Goal: Task Accomplishment & Management: Complete application form

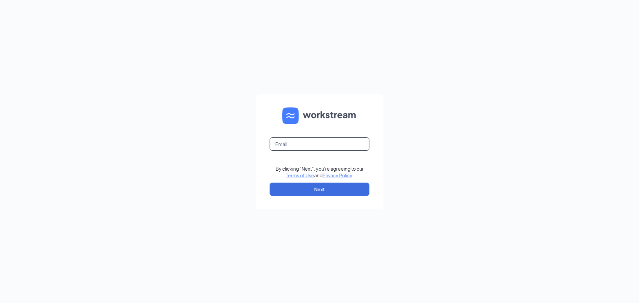
click at [299, 144] on input "text" at bounding box center [320, 144] width 100 height 13
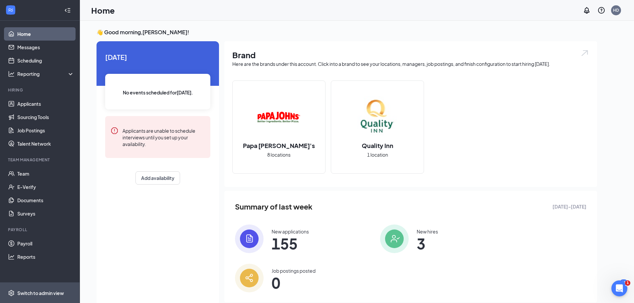
click at [40, 291] on div "Switch to admin view" at bounding box center [40, 293] width 47 height 7
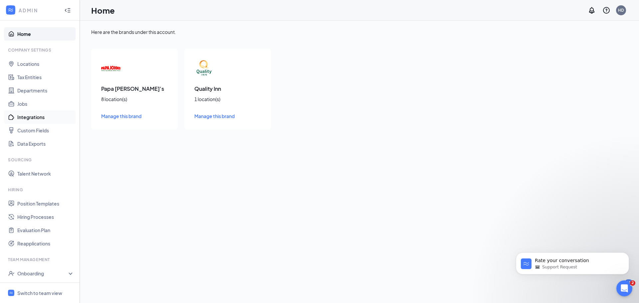
click at [24, 117] on link "Integrations" at bounding box center [45, 117] width 57 height 13
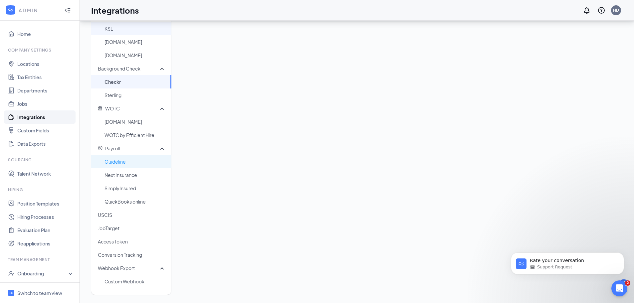
scroll to position [134, 0]
click at [105, 211] on span "USCIS" at bounding box center [132, 214] width 68 height 13
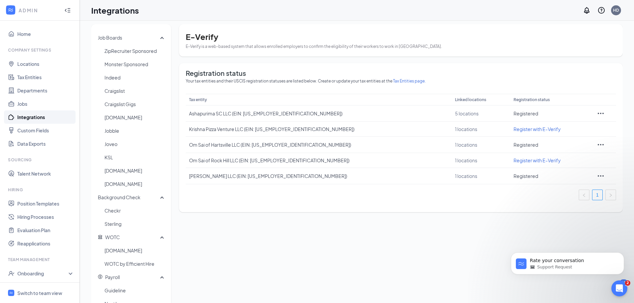
scroll to position [0, 0]
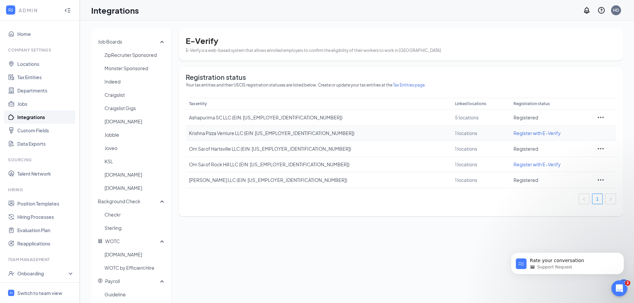
click at [514, 134] on span "Register with E-Verify" at bounding box center [537, 133] width 47 height 6
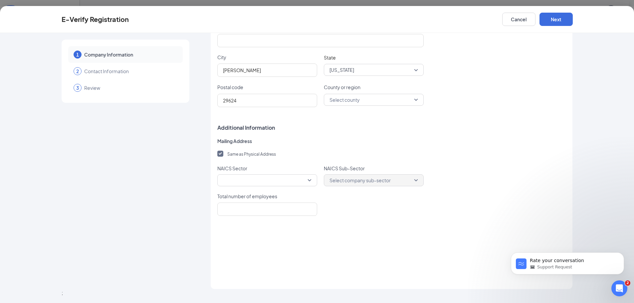
scroll to position [34, 0]
click at [281, 184] on span at bounding box center [267, 181] width 89 height 10
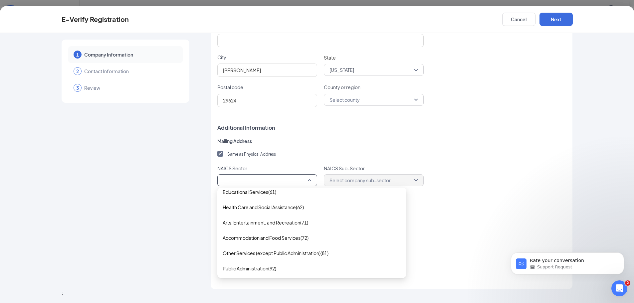
scroll to position [221, 0]
click at [270, 236] on span "Accommodation and Food Services(72)" at bounding box center [266, 237] width 86 height 7
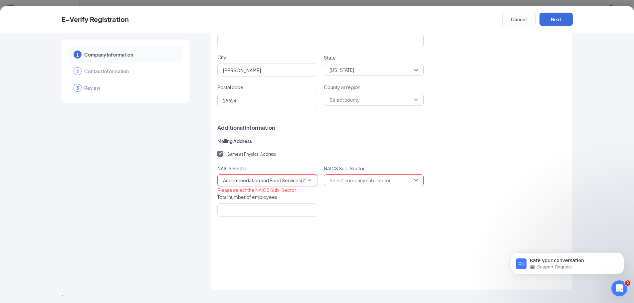
click at [355, 178] on input "search" at bounding box center [371, 180] width 87 height 11
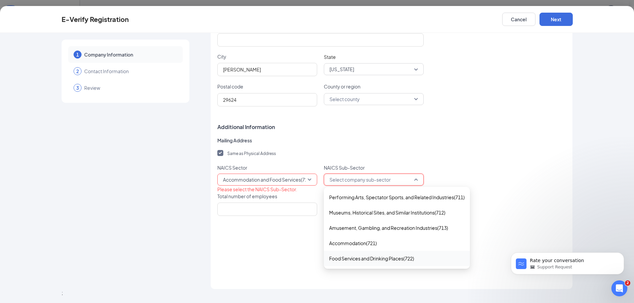
click at [399, 258] on span "Food Services and Drinking Places(722)" at bounding box center [371, 258] width 85 height 7
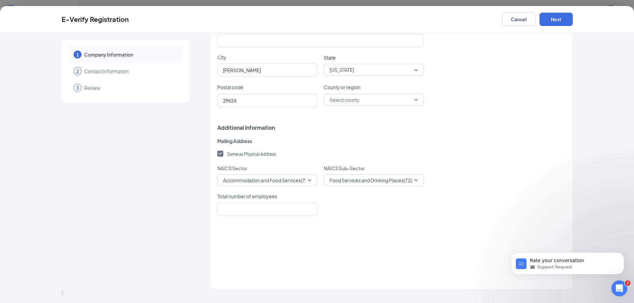
click at [413, 222] on div "Company information Select an existing tax entity from your account to get star…" at bounding box center [391, 66] width 349 height 433
click at [350, 182] on span "Food Services and Drinking Places(722)" at bounding box center [372, 181] width 85 height 10
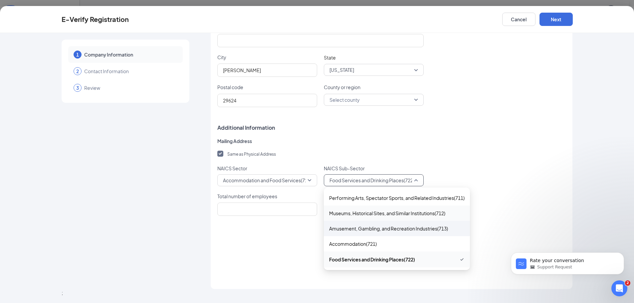
scroll to position [134, 0]
click at [401, 261] on span "Food Services and Drinking Places(722)" at bounding box center [372, 259] width 86 height 7
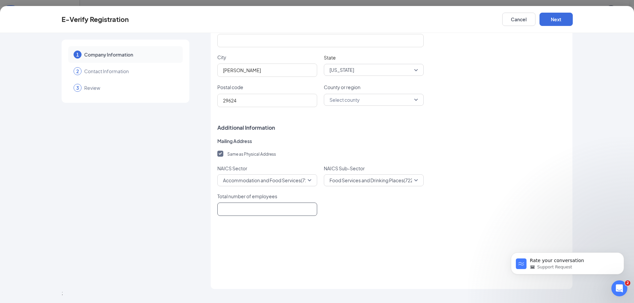
click at [244, 215] on input "Total number of employees" at bounding box center [267, 209] width 100 height 13
type input "12"
click at [372, 236] on div "Company information Select an existing tax entity from your account to get star…" at bounding box center [391, 66] width 349 height 433
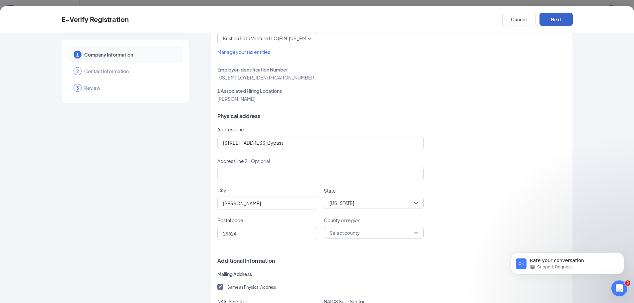
click at [556, 22] on button "Next" at bounding box center [556, 19] width 33 height 13
click at [364, 232] on input "County or region" at bounding box center [371, 232] width 87 height 11
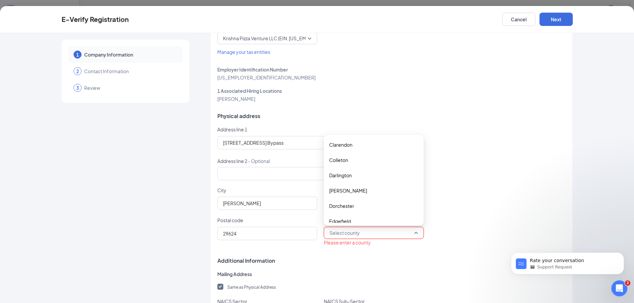
scroll to position [0, 0]
click at [338, 190] on span "Anderson" at bounding box center [348, 191] width 38 height 7
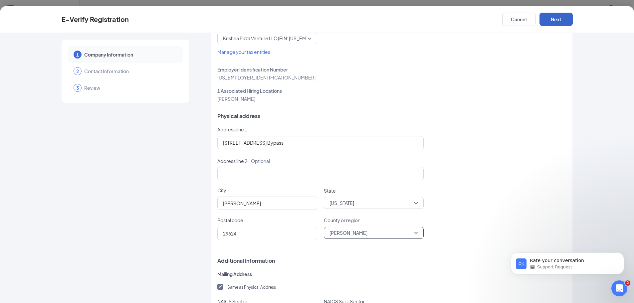
click at [559, 17] on button "Next" at bounding box center [556, 19] width 33 height 13
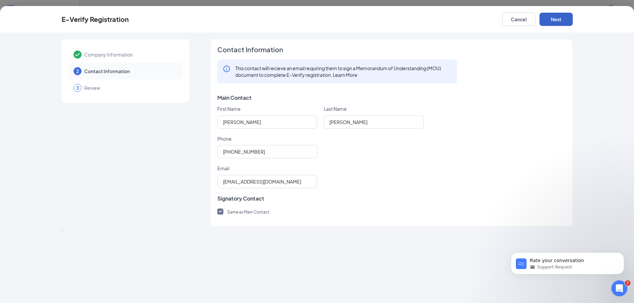
click at [558, 23] on button "Next" at bounding box center [556, 19] width 33 height 13
drag, startPoint x: 277, startPoint y: 152, endPoint x: 163, endPoint y: 146, distance: 114.0
click at [163, 146] on div "Company Information 2 Contact Information 3 Review Contact Information This con…" at bounding box center [318, 133] width 512 height 187
type input "7042318346"
click at [412, 151] on div "7042318346" at bounding box center [391, 151] width 349 height 13
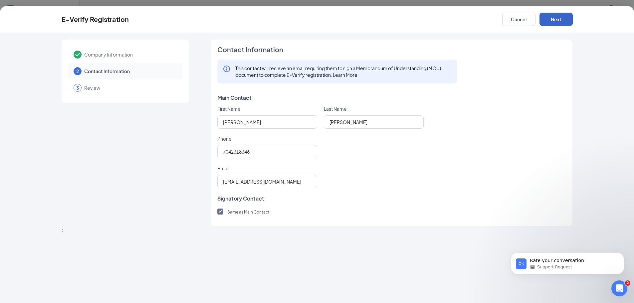
click at [551, 19] on button "Next" at bounding box center [556, 19] width 33 height 13
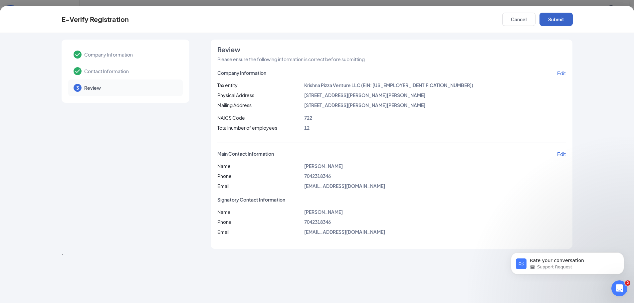
click at [566, 23] on button "Submit" at bounding box center [556, 19] width 33 height 13
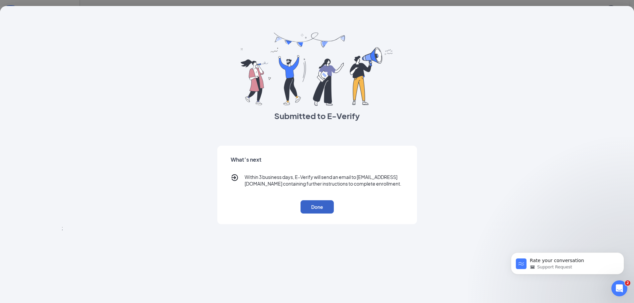
click at [319, 214] on button "Done" at bounding box center [317, 206] width 33 height 13
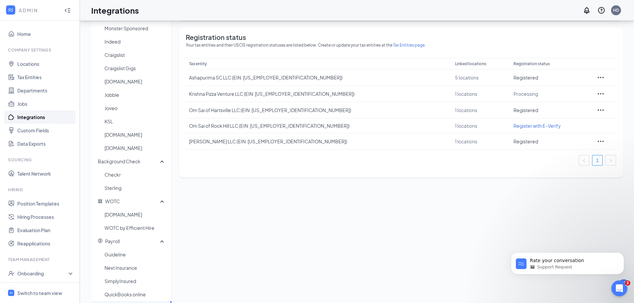
scroll to position [34, 0]
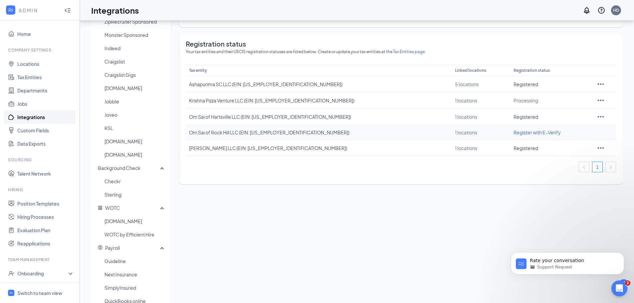
click at [514, 133] on span "Register with E-Verify" at bounding box center [537, 133] width 47 height 6
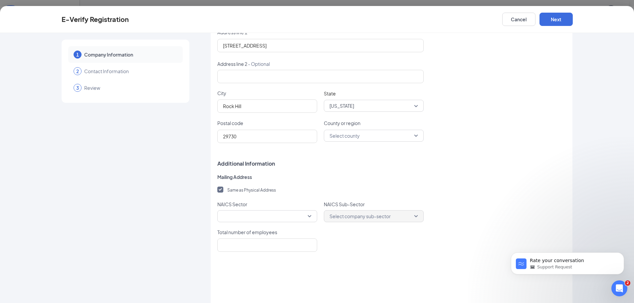
scroll to position [167, 0]
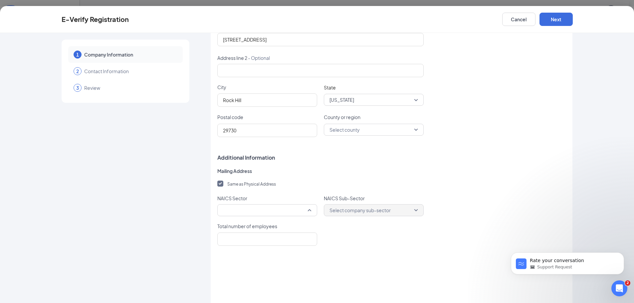
click at [272, 211] on span at bounding box center [267, 210] width 89 height 10
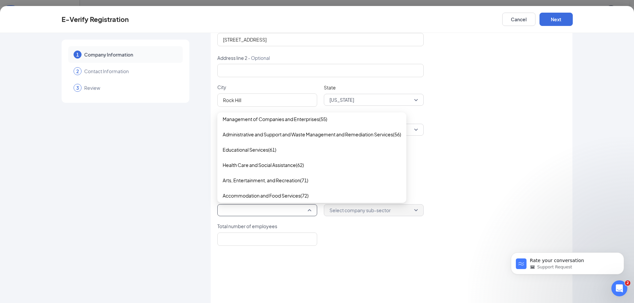
scroll to position [221, 0]
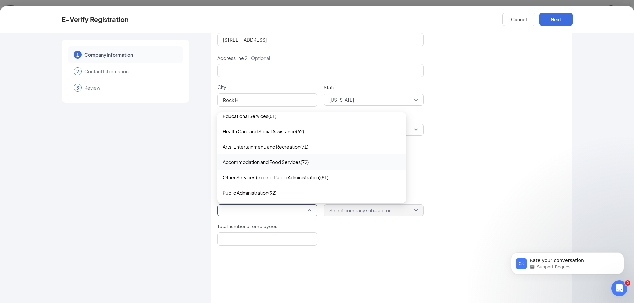
click at [291, 161] on span "Accommodation and Food Services(72)" at bounding box center [266, 162] width 86 height 7
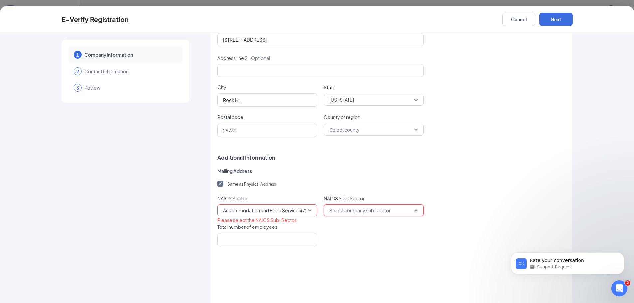
click at [342, 208] on input "search" at bounding box center [371, 210] width 87 height 11
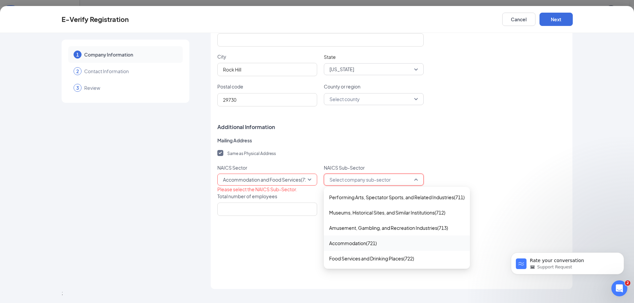
click at [352, 245] on span "Accommodation(721)" at bounding box center [353, 243] width 48 height 7
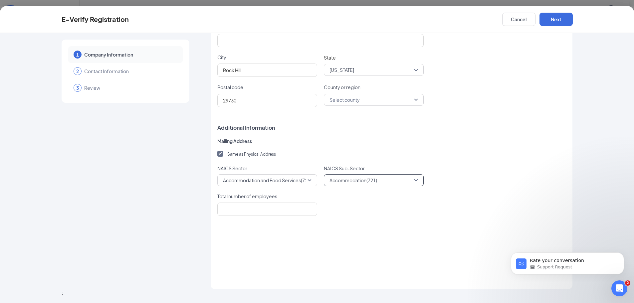
scroll to position [196, 0]
click at [264, 214] on input "Total number of employees" at bounding box center [267, 209] width 100 height 13
type input "12"
click at [488, 185] on div "NAICS Sector Accommodation and Food Services(72) 71 72 81 Agriculture, Forestry…" at bounding box center [391, 175] width 349 height 21
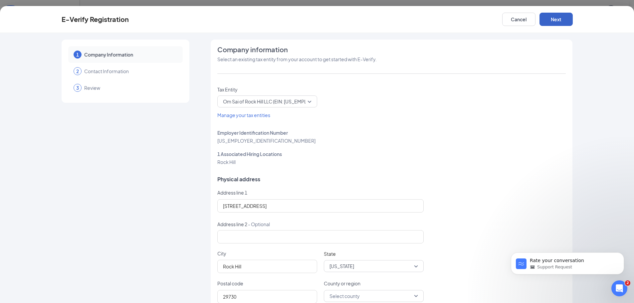
click at [566, 21] on button "Next" at bounding box center [556, 19] width 33 height 13
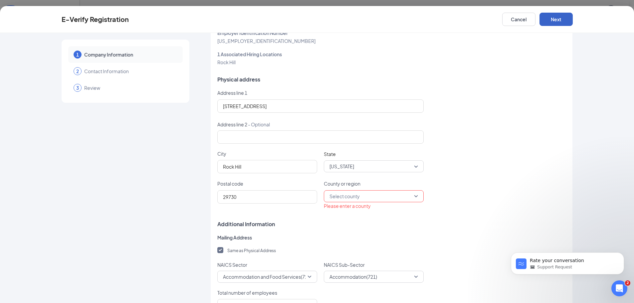
scroll to position [133, 0]
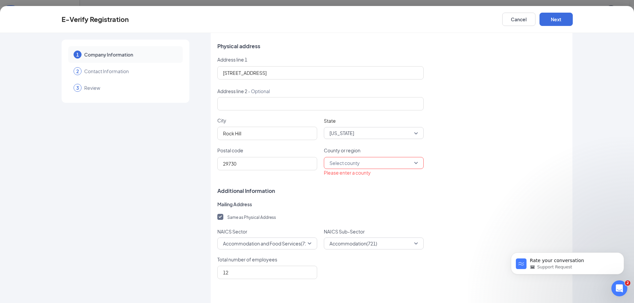
click at [334, 161] on input "County or region" at bounding box center [371, 163] width 87 height 11
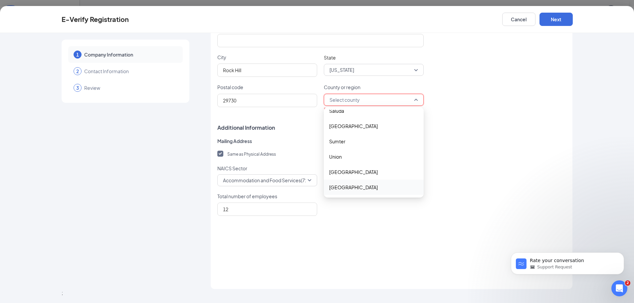
scroll to position [134, 0]
click at [334, 186] on span "York" at bounding box center [353, 187] width 49 height 7
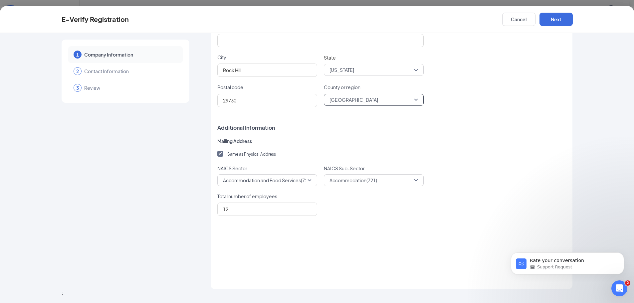
click at [490, 150] on label "Same as Physical Address" at bounding box center [391, 153] width 349 height 7
click at [222, 151] on input "Same as Physical Address" at bounding box center [219, 153] width 5 height 5
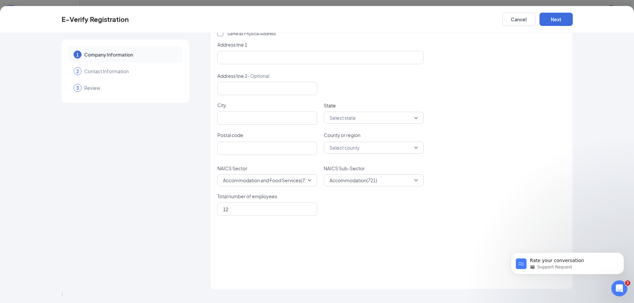
scroll to position [284, 0]
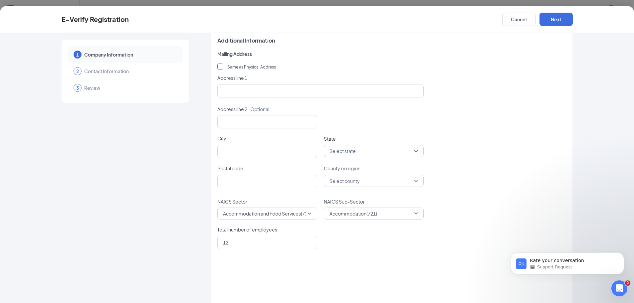
click at [218, 68] on input "Same as Physical Address" at bounding box center [219, 66] width 5 height 5
checkbox input "true"
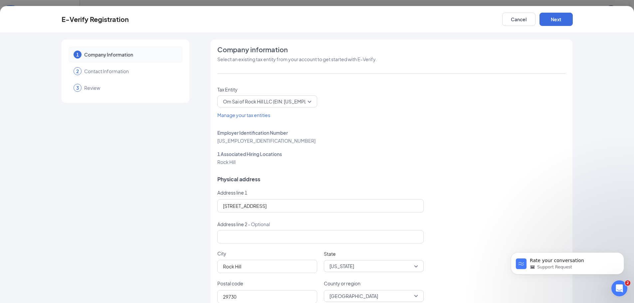
scroll to position [67, 0]
click at [559, 18] on button "Next" at bounding box center [556, 19] width 33 height 13
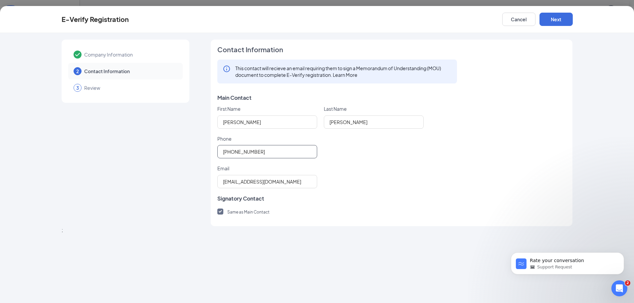
drag, startPoint x: 289, startPoint y: 155, endPoint x: 76, endPoint y: 129, distance: 214.6
click at [76, 129] on div "Company Information 2 Contact Information 3 Review Contact Information This con…" at bounding box center [318, 133] width 512 height 187
type input "7042318346"
click at [419, 185] on div "pj4254@outlook.com" at bounding box center [391, 181] width 349 height 13
click at [553, 23] on button "Next" at bounding box center [556, 19] width 33 height 13
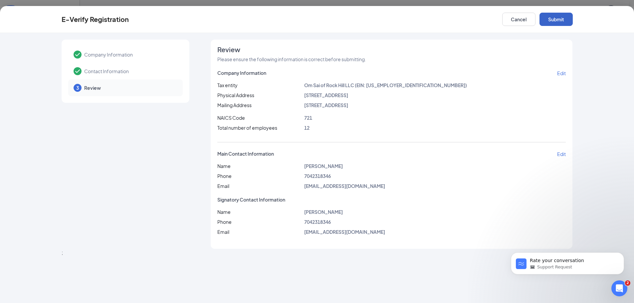
click at [564, 15] on button "Submit" at bounding box center [556, 19] width 33 height 13
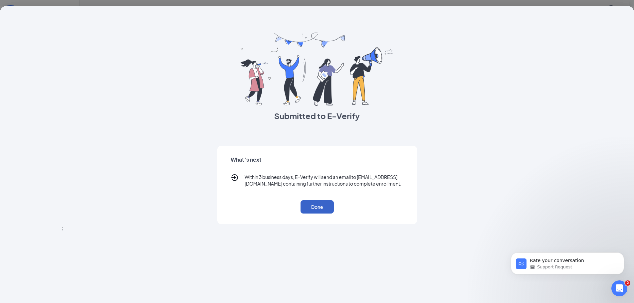
click at [322, 214] on button "Done" at bounding box center [317, 206] width 33 height 13
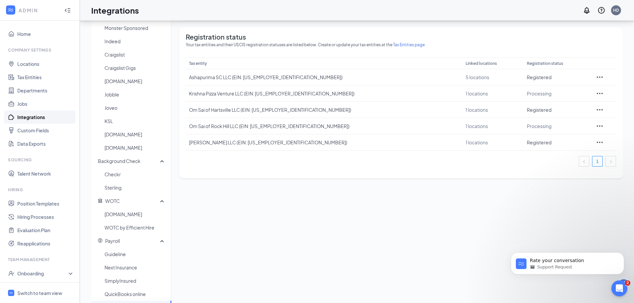
scroll to position [0, 0]
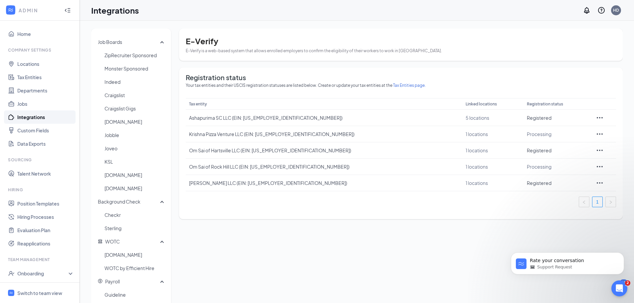
click at [276, 232] on div "Job Boards ZipRecruiter Sponsored Monster Sponsored Indeed Craigslist Craigslis…" at bounding box center [357, 229] width 532 height 400
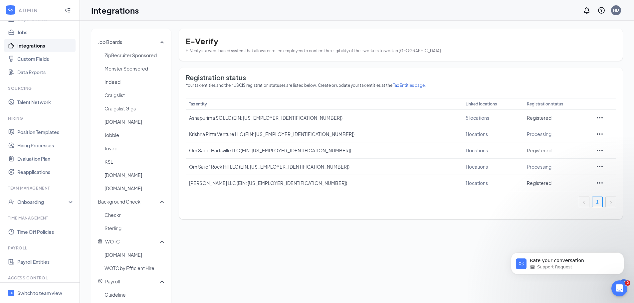
scroll to position [104, 0]
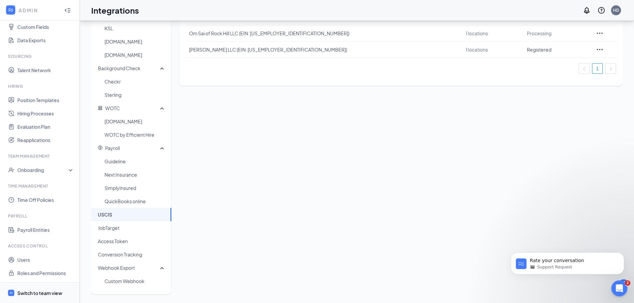
click at [39, 293] on div "Switch to team view" at bounding box center [39, 293] width 45 height 7
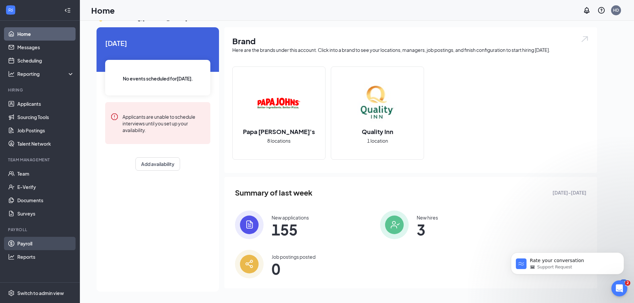
click at [33, 243] on link "Payroll" at bounding box center [45, 243] width 57 height 13
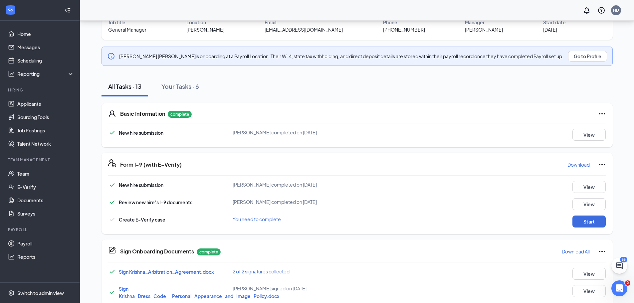
scroll to position [67, 0]
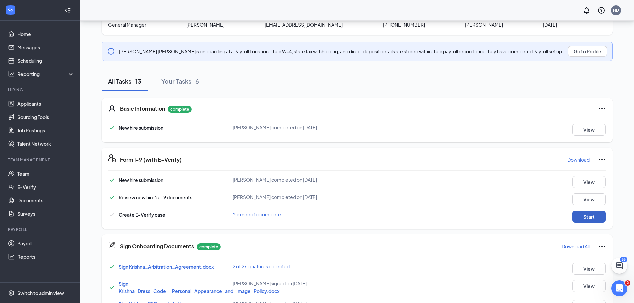
click at [588, 215] on button "Start" at bounding box center [589, 217] width 33 height 12
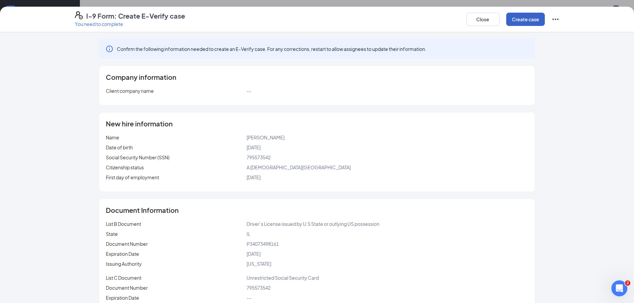
click at [523, 18] on button "Create case" at bounding box center [526, 19] width 39 height 13
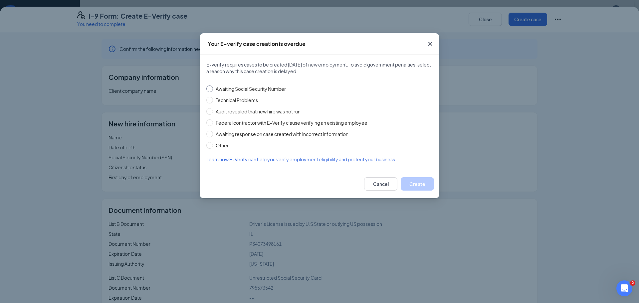
click at [253, 87] on span "Awaiting Social Security Number" at bounding box center [251, 88] width 76 height 7
click at [213, 87] on input "Awaiting Social Security Number" at bounding box center [209, 89] width 7 height 7
radio input "true"
click at [417, 183] on button "Create" at bounding box center [417, 184] width 33 height 13
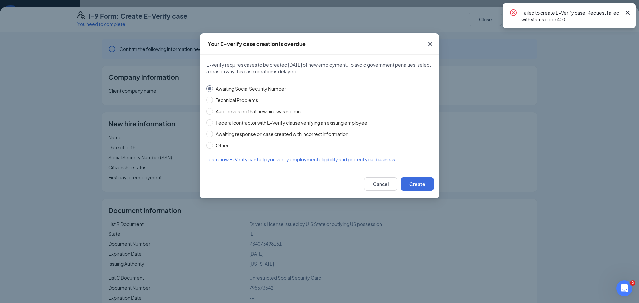
click at [628, 12] on icon "Cross" at bounding box center [628, 13] width 8 height 8
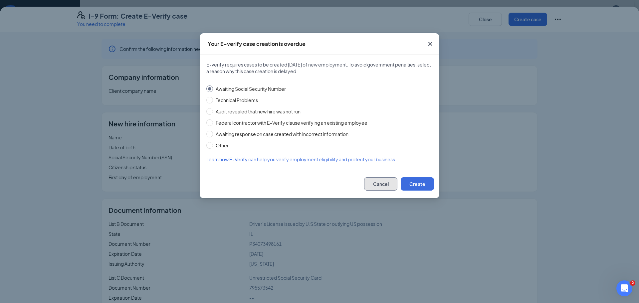
click at [386, 179] on button "Cancel" at bounding box center [380, 184] width 33 height 13
